Goal: Find specific page/section: Find specific page/section

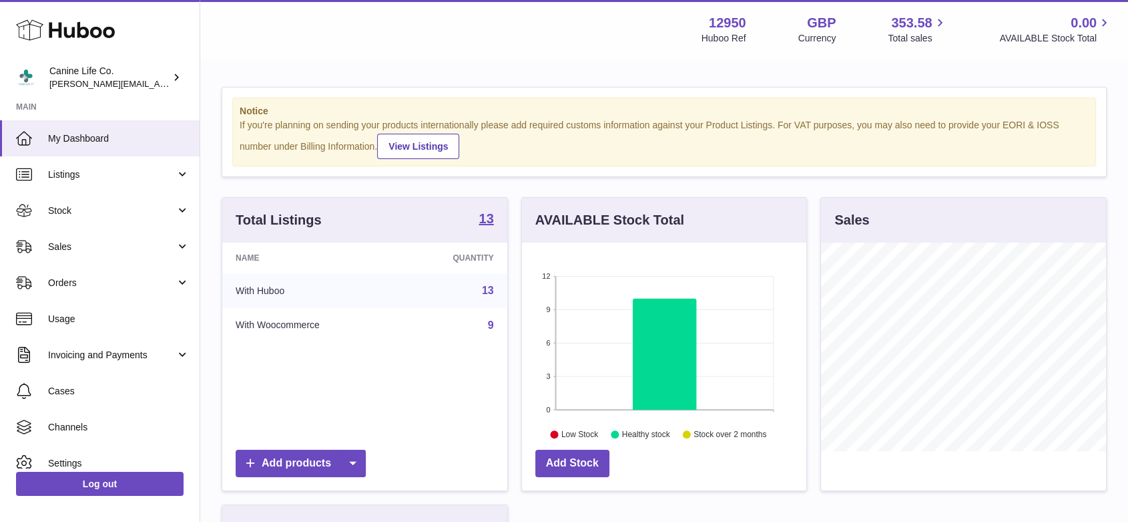
scroll to position [208, 284]
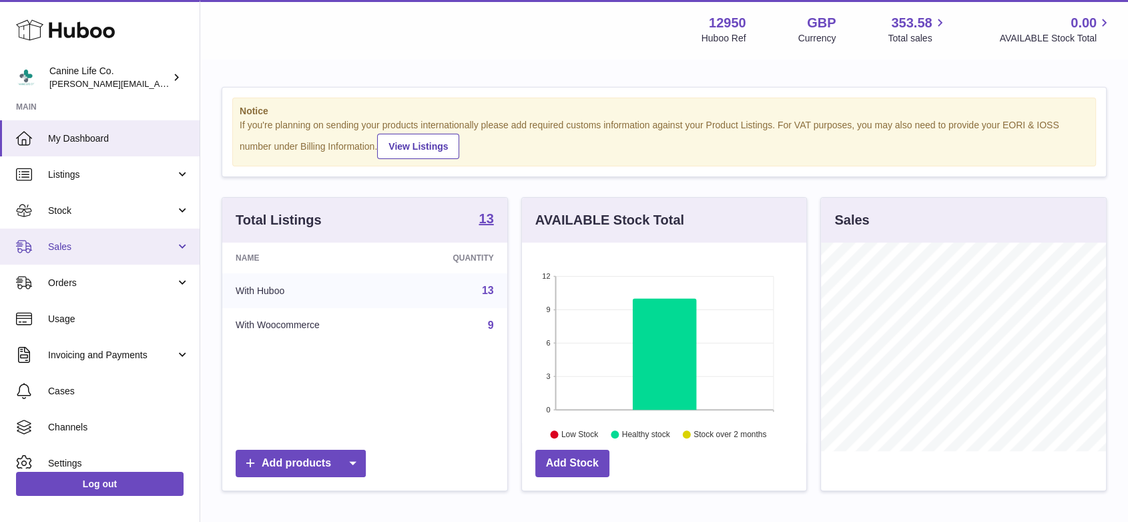
click at [126, 244] on span "Sales" at bounding box center [112, 246] width 128 height 13
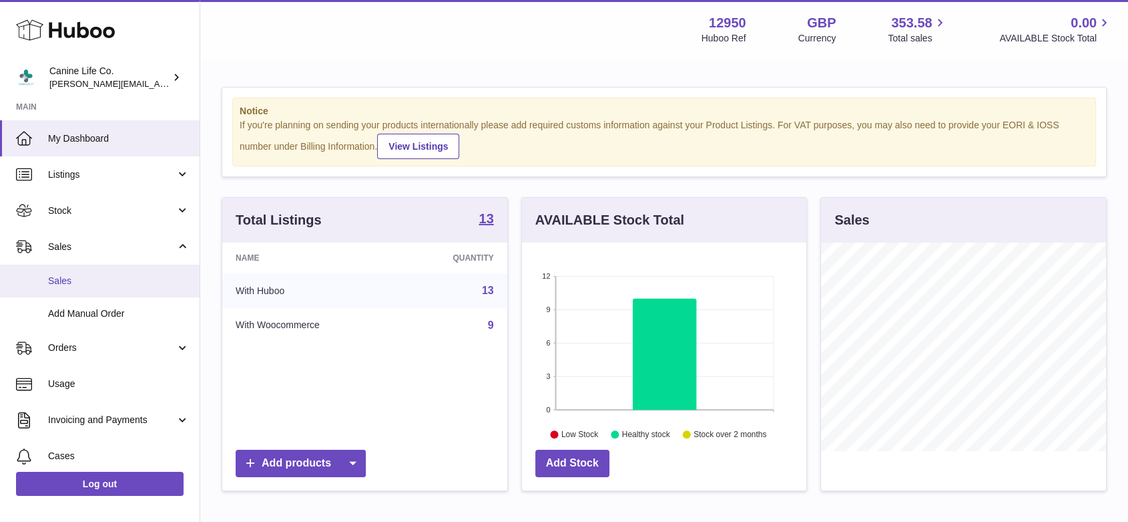
click at [108, 284] on span "Sales" at bounding box center [119, 280] width 142 height 13
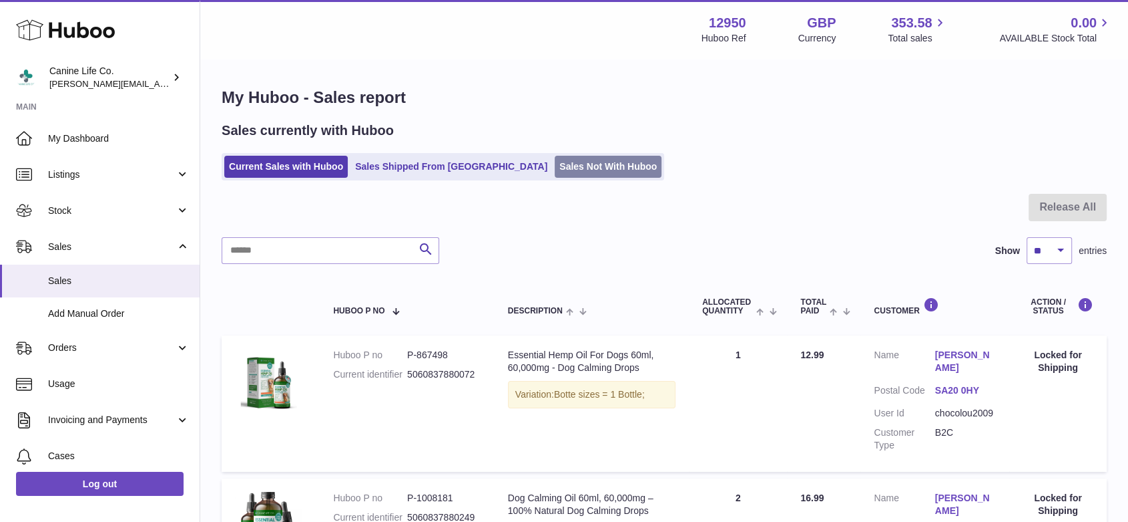
click at [555, 172] on link "Sales Not With Huboo" at bounding box center [608, 167] width 107 height 22
